Goal: Information Seeking & Learning: Find specific fact

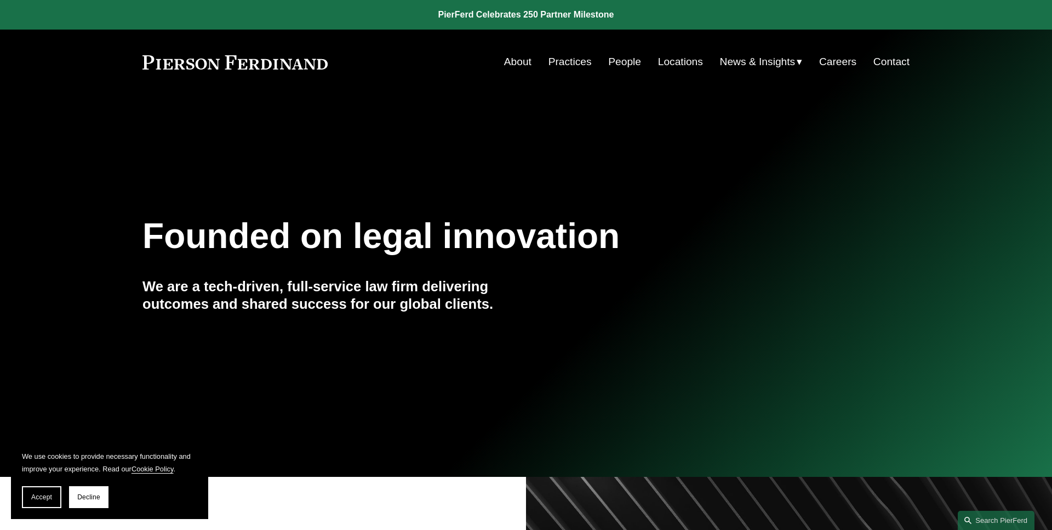
click at [37, 494] on span "Accept" at bounding box center [41, 498] width 21 height 8
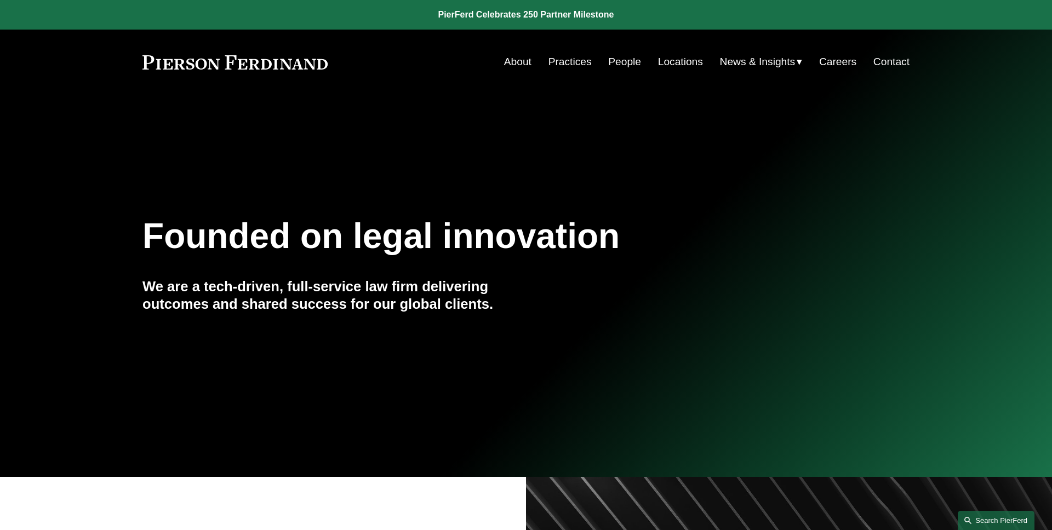
click at [987, 520] on link "Search this site" at bounding box center [996, 520] width 77 height 19
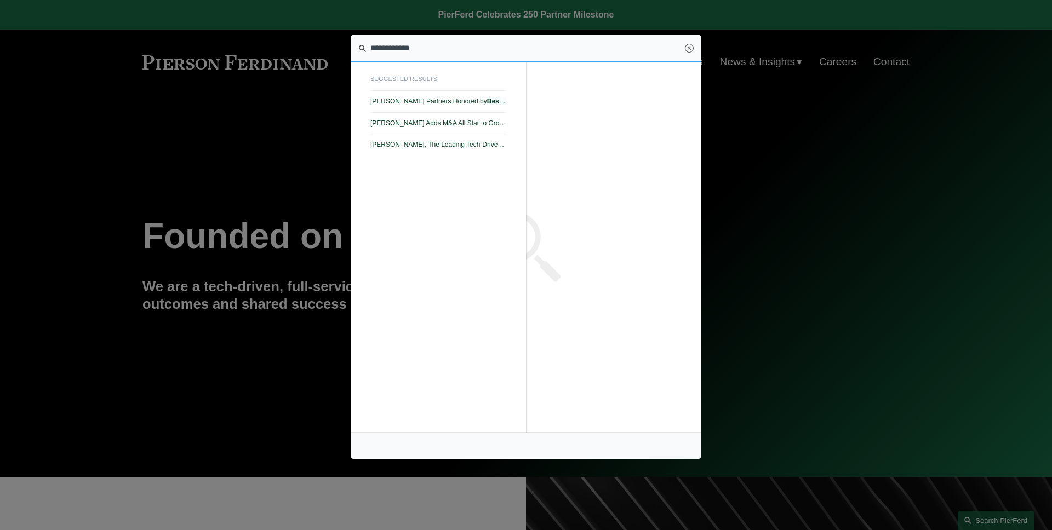
type input "**********"
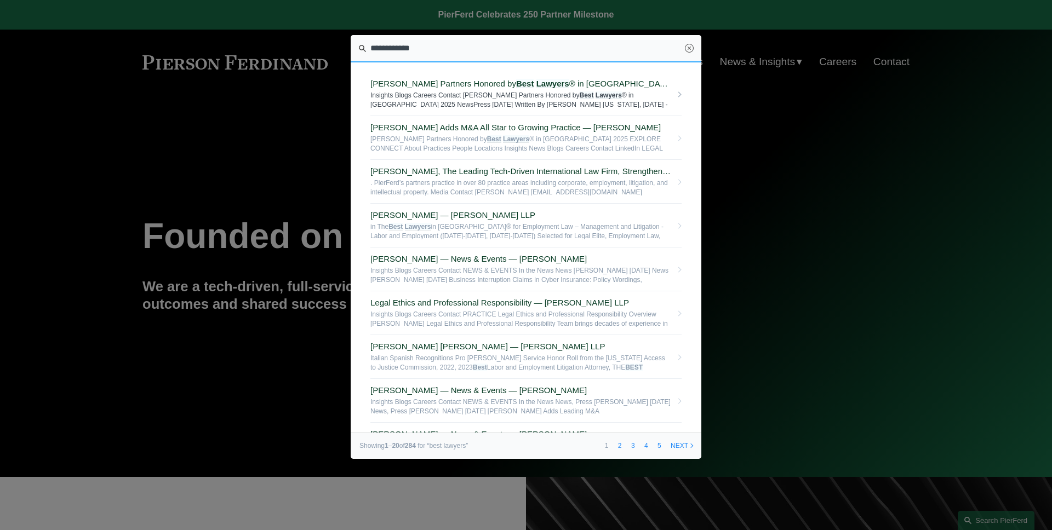
click at [547, 108] on link "Pierson Ferdinand Partners Honored by Best Lawyers ® in America 2025 — Pierson …" at bounding box center [525, 94] width 311 height 44
